Goal: Contribute content: Add original content to the website for others to see

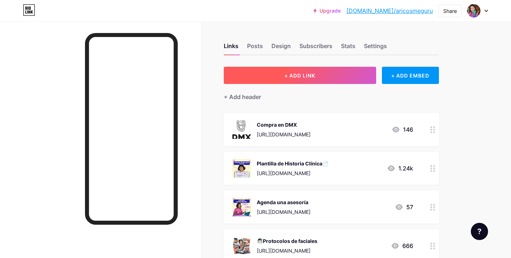
click at [315, 77] on span "+ ADD LINK" at bounding box center [300, 75] width 31 height 6
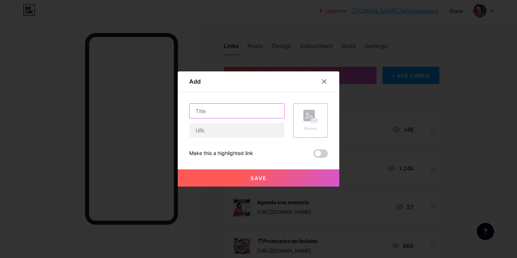
click at [232, 116] on input "text" at bounding box center [236, 111] width 95 height 14
type input "Masterclas Hidro 101"
click at [227, 123] on div at bounding box center [236, 130] width 95 height 15
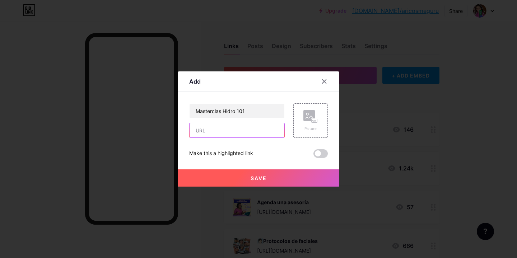
click at [222, 130] on input "text" at bounding box center [236, 130] width 95 height 14
paste input "[URL][DOMAIN_NAME]"
type input "[URL][DOMAIN_NAME]"
click at [316, 122] on rect at bounding box center [314, 121] width 6 height 4
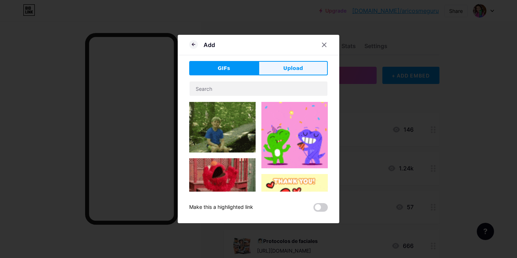
click at [288, 69] on span "Upload" at bounding box center [293, 69] width 20 height 8
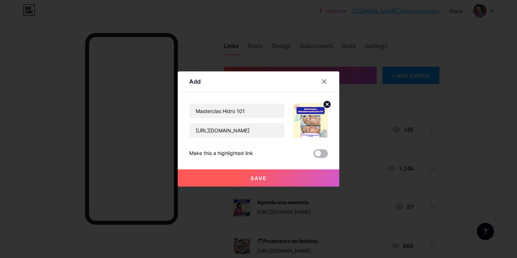
click at [321, 152] on span at bounding box center [320, 153] width 14 height 9
click at [313, 155] on input "checkbox" at bounding box center [313, 155] width 0 height 0
click at [288, 174] on button "Save" at bounding box center [258, 177] width 161 height 17
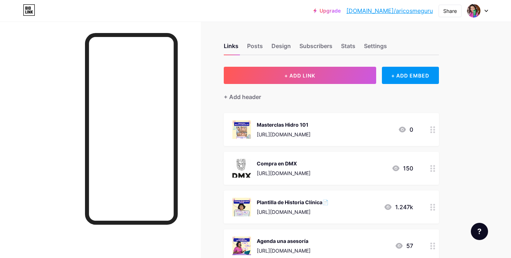
click at [304, 133] on div "[URL][DOMAIN_NAME]" at bounding box center [284, 135] width 54 height 8
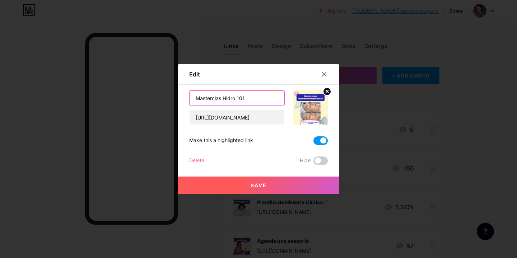
click at [259, 100] on input "Masterclas Hidro 101" at bounding box center [236, 98] width 95 height 14
paste input "💦"
type input "Masterclas Hidro 101💦"
click at [252, 184] on span "Save" at bounding box center [258, 185] width 16 height 6
